Goal: Navigation & Orientation: Find specific page/section

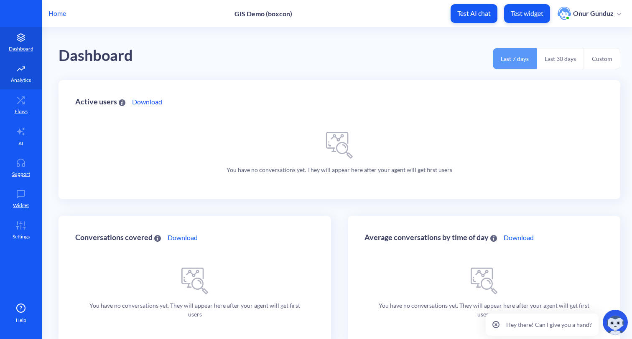
click at [19, 73] on icon at bounding box center [21, 69] width 17 height 8
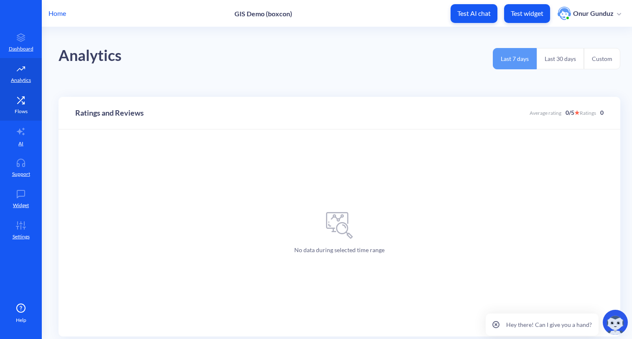
click at [18, 106] on link "Flows" at bounding box center [21, 104] width 42 height 31
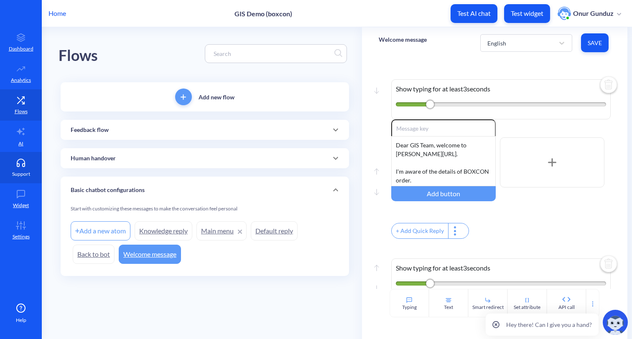
click at [21, 172] on p "Support" at bounding box center [21, 174] width 18 height 8
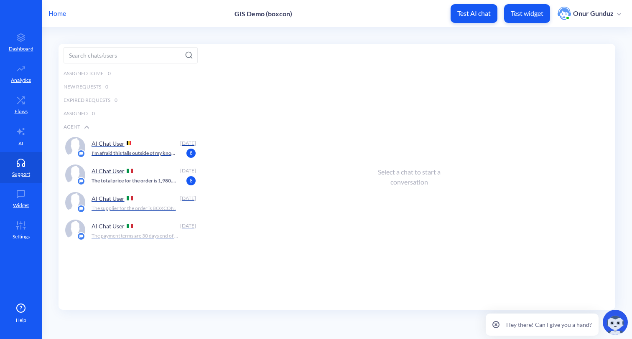
click at [65, 15] on p "Home" at bounding box center [57, 13] width 18 height 10
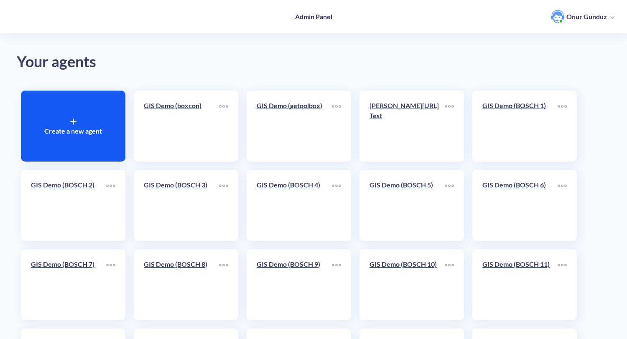
drag, startPoint x: 315, startPoint y: 19, endPoint x: 263, endPoint y: 3, distance: 54.7
click at [315, 18] on h4 "Admin Panel" at bounding box center [313, 17] width 37 height 8
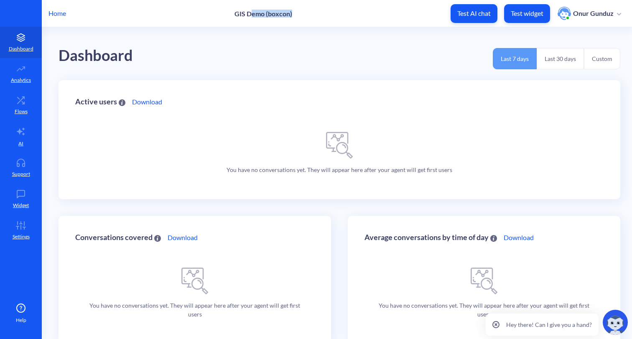
drag, startPoint x: 253, startPoint y: 15, endPoint x: 296, endPoint y: 15, distance: 43.0
click at [296, 15] on div "Home GIS Demo (boxcon) Test AI chat Test widget Onur Gunduz" at bounding box center [316, 13] width 632 height 27
click at [226, 41] on div "Dashboard Last 7 days Last 30 days Custom" at bounding box center [339, 53] width 562 height 53
click at [28, 43] on link "Dashboard" at bounding box center [21, 42] width 42 height 31
click at [23, 110] on p "Flows" at bounding box center [21, 112] width 13 height 8
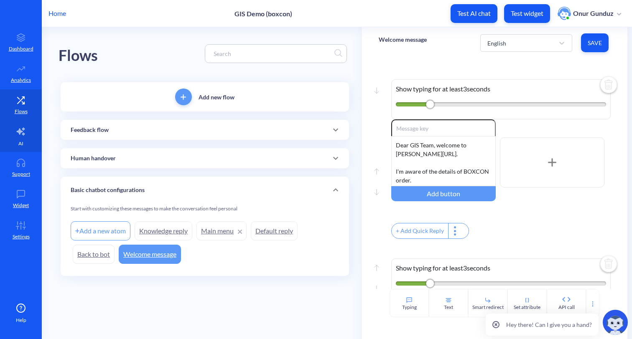
click at [24, 141] on link "AI" at bounding box center [21, 136] width 42 height 31
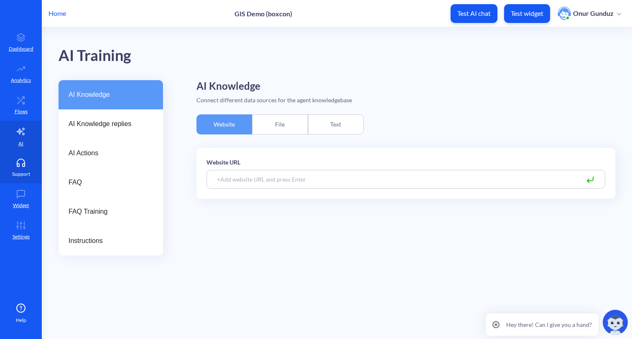
click at [20, 167] on link "Support" at bounding box center [21, 167] width 42 height 31
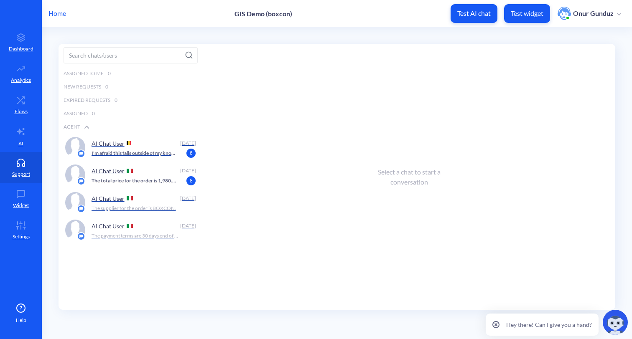
click at [255, 15] on p "GIS Demo (boxcon)" at bounding box center [263, 14] width 58 height 8
click at [64, 14] on p "Home" at bounding box center [57, 13] width 18 height 10
